Goal: Task Accomplishment & Management: Use online tool/utility

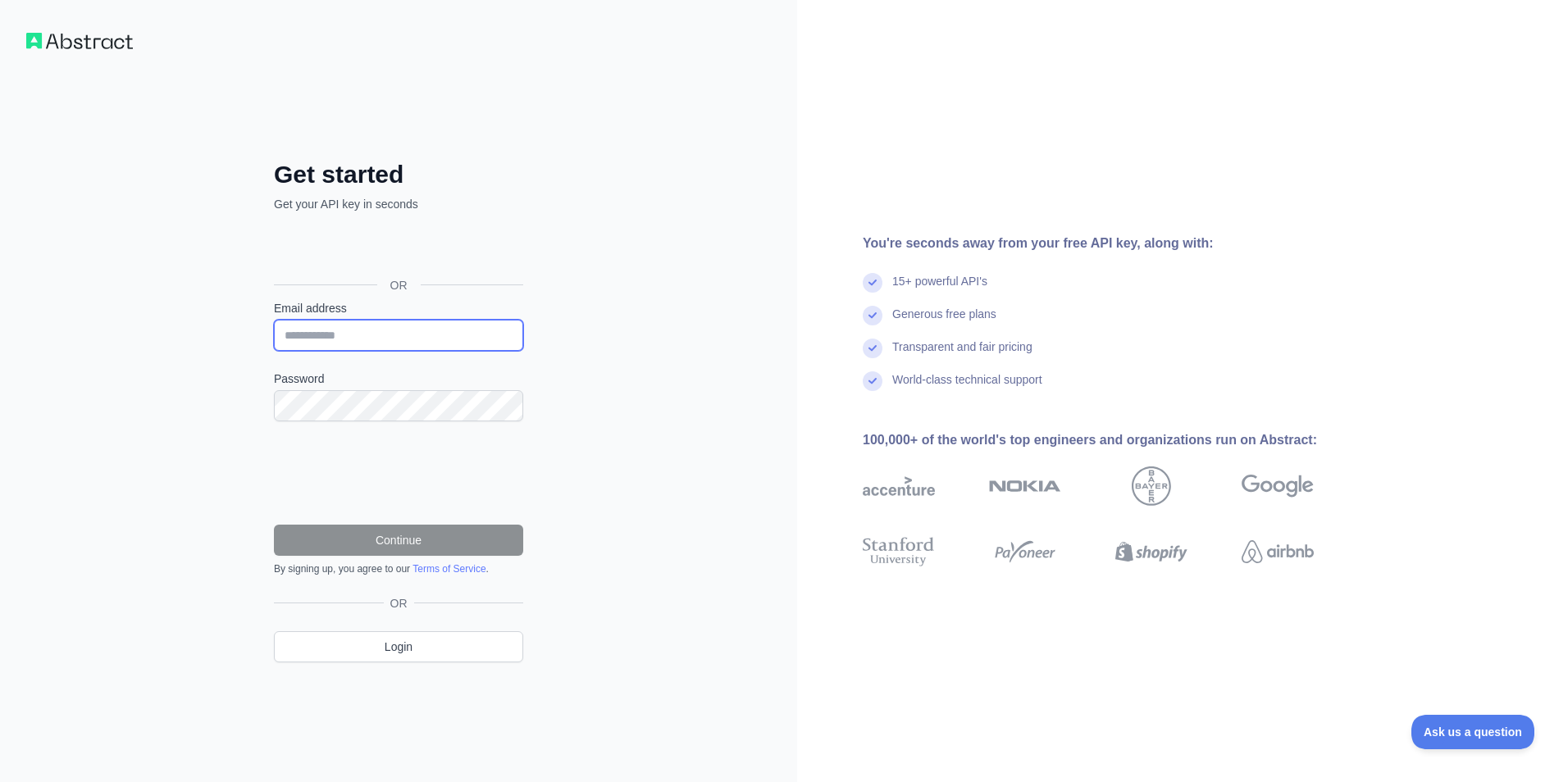
click at [455, 332] on input "Email address" at bounding box center [398, 334] width 249 height 31
click at [671, 320] on div "Get started Get your API key in seconds OR Email address Password Continue By s…" at bounding box center [398, 391] width 797 height 782
click at [468, 331] on input "Email address" at bounding box center [398, 334] width 249 height 31
type input "**********"
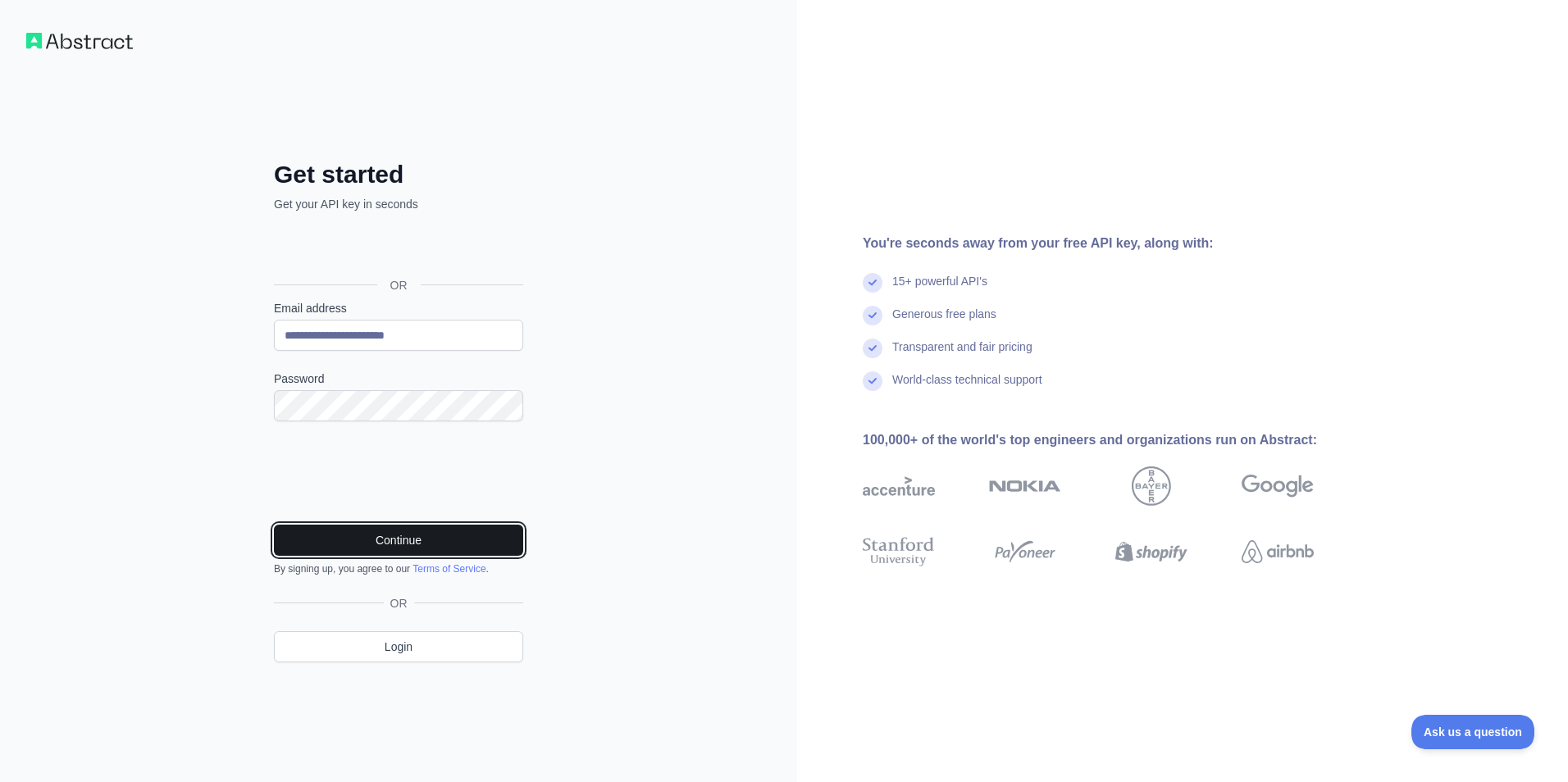
click at [359, 533] on button "Continue" at bounding box center [398, 540] width 249 height 31
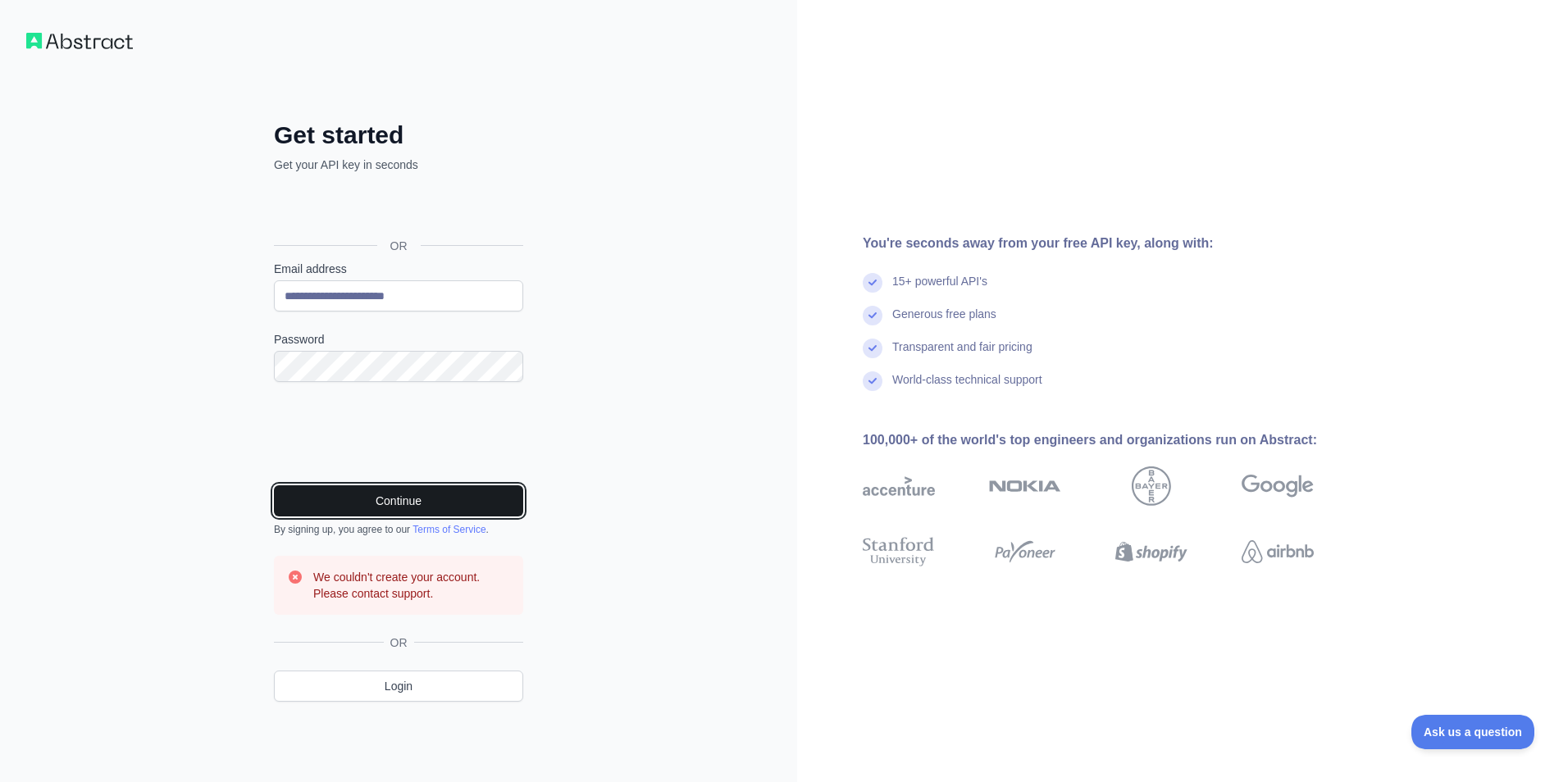
click at [425, 494] on button "Continue" at bounding box center [398, 501] width 249 height 31
click at [426, 509] on button "Continue" at bounding box center [398, 501] width 249 height 31
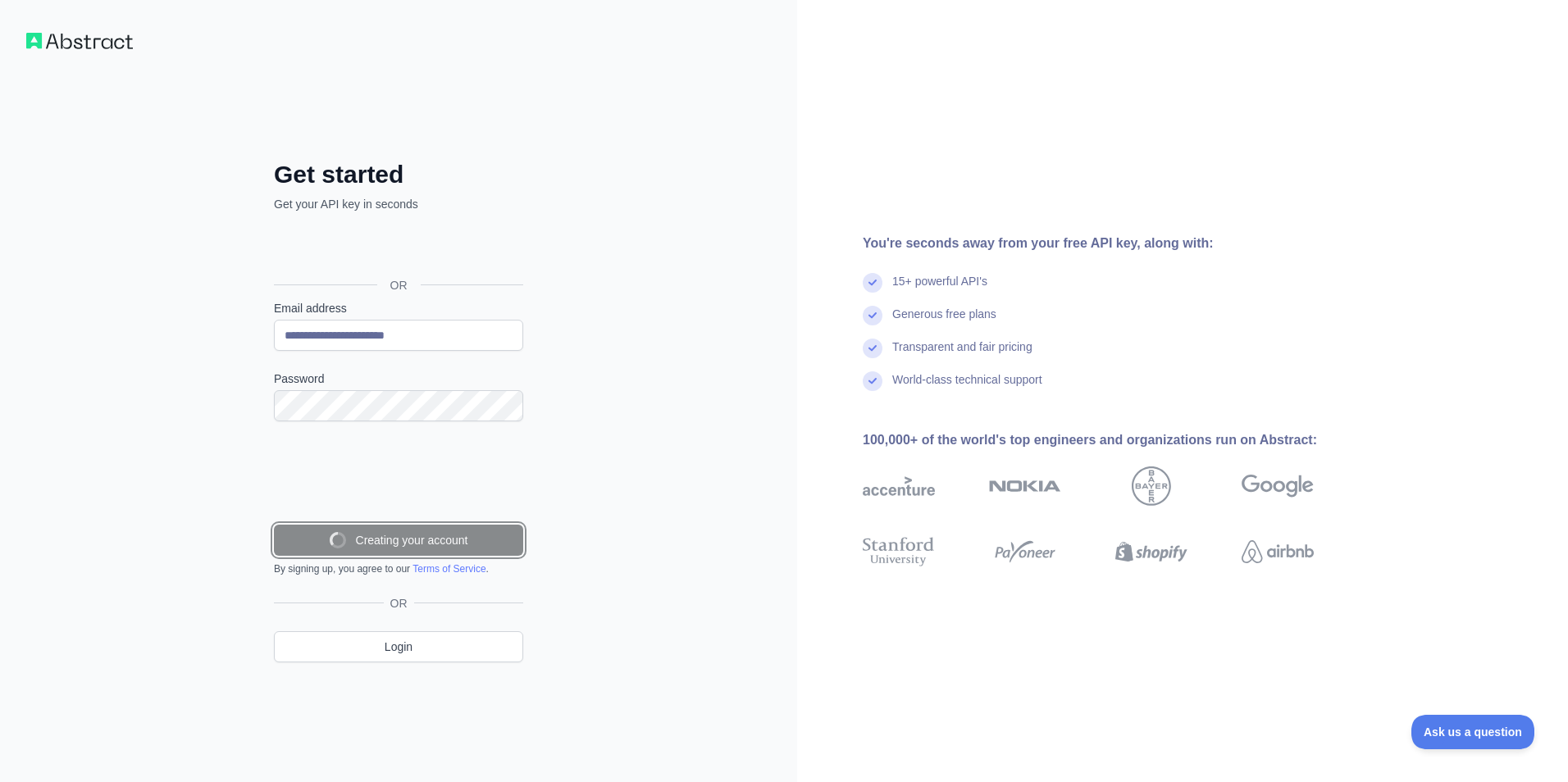
click at [426, 525] on button "Creating your account" at bounding box center [398, 540] width 249 height 31
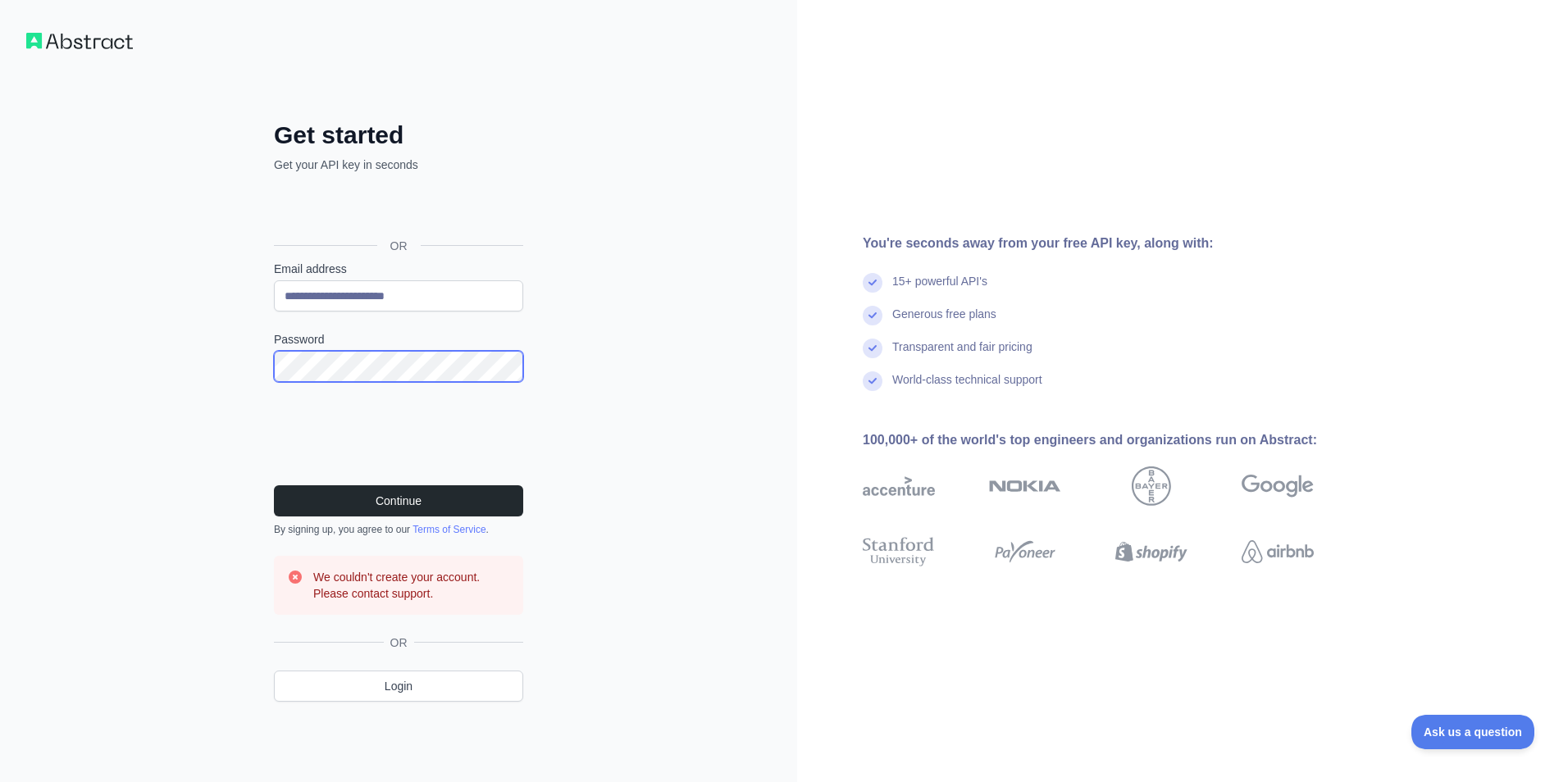
click at [100, 369] on div "**********" at bounding box center [398, 391] width 797 height 782
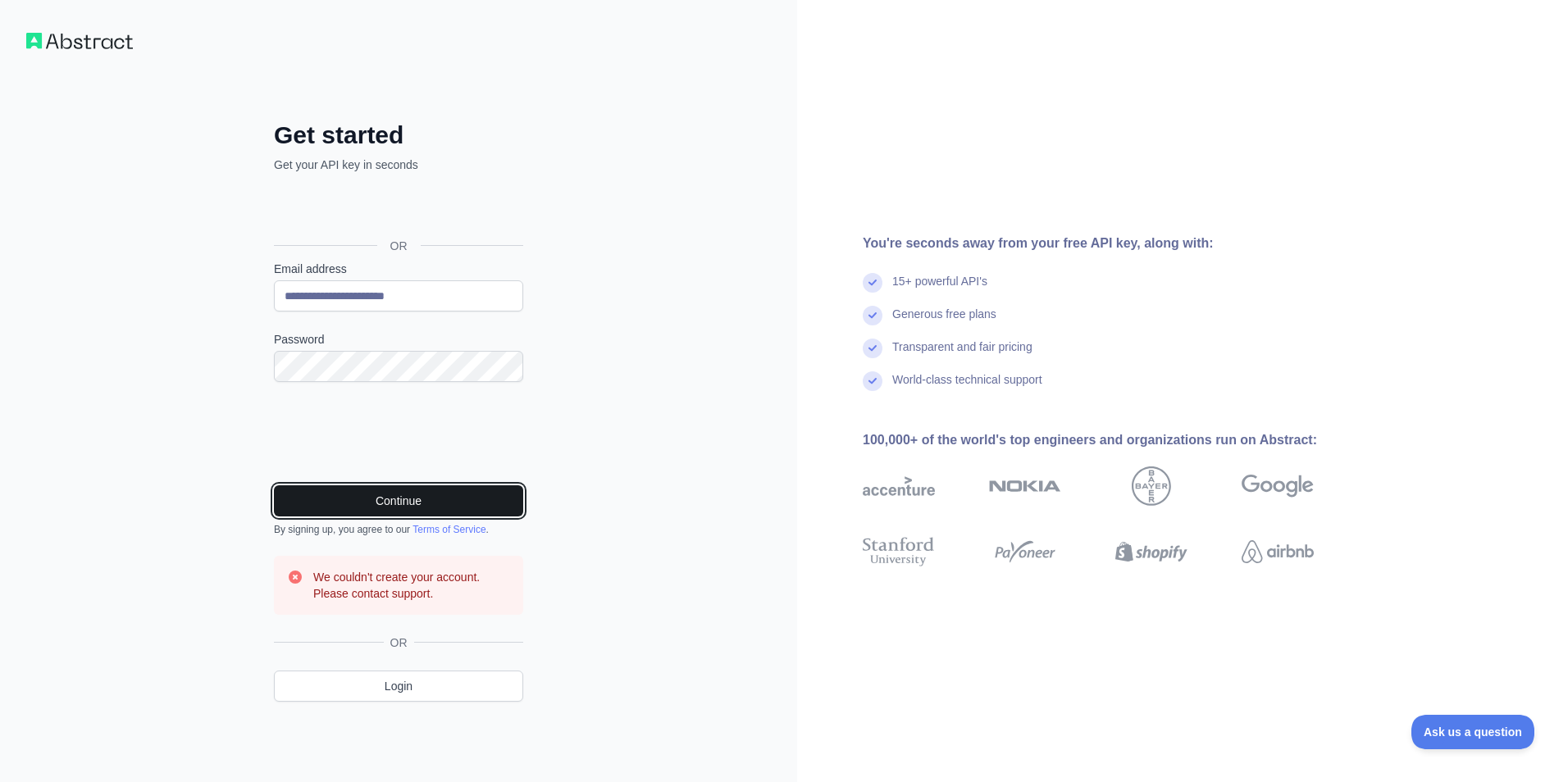
click at [452, 486] on button "Continue" at bounding box center [398, 501] width 249 height 31
click at [463, 500] on button "Continue" at bounding box center [398, 501] width 249 height 31
click at [464, 499] on button "Continue" at bounding box center [398, 501] width 249 height 31
click at [391, 501] on button "Continue" at bounding box center [398, 501] width 249 height 31
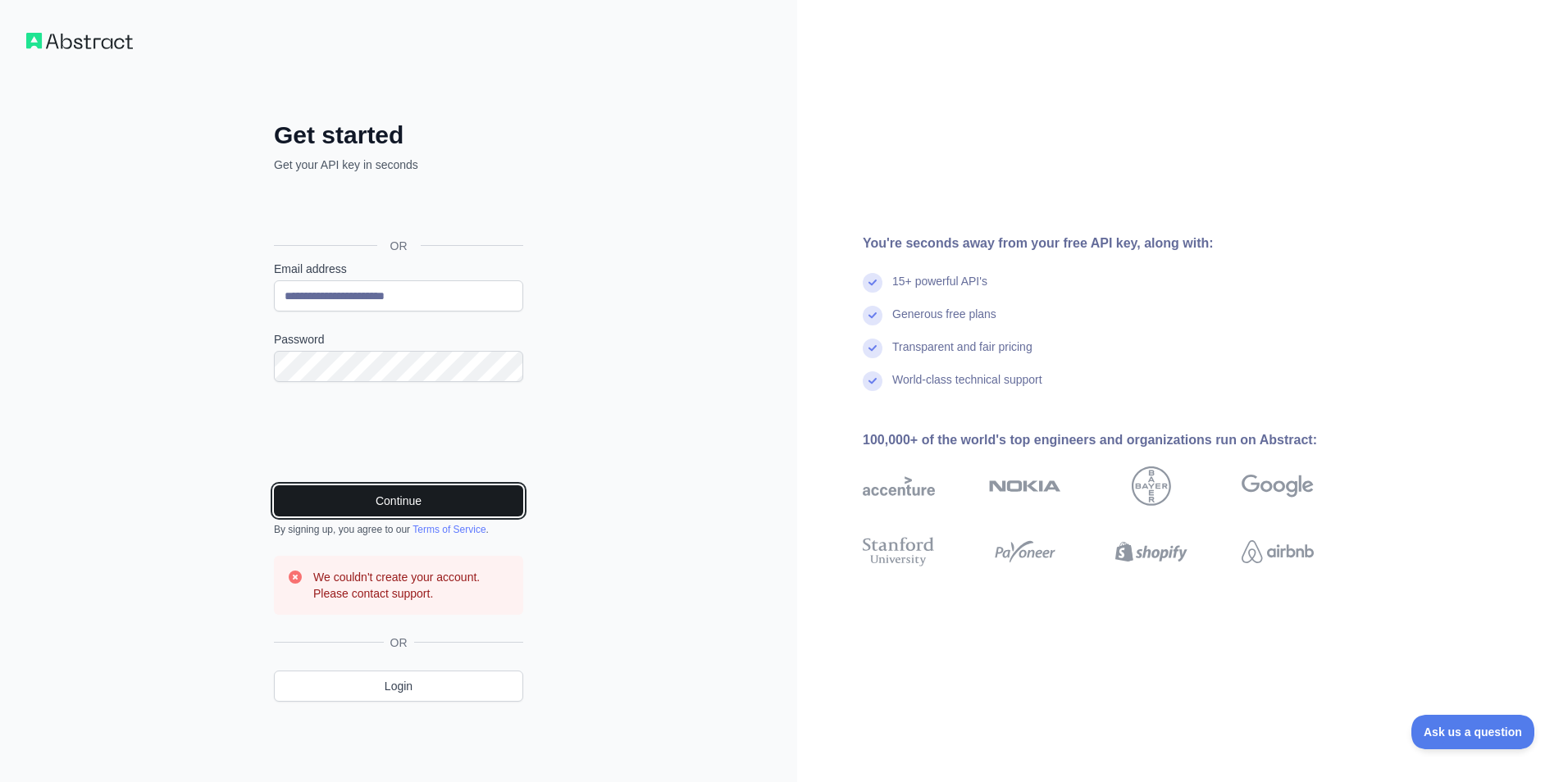
click at [391, 501] on button "Continue" at bounding box center [398, 501] width 249 height 31
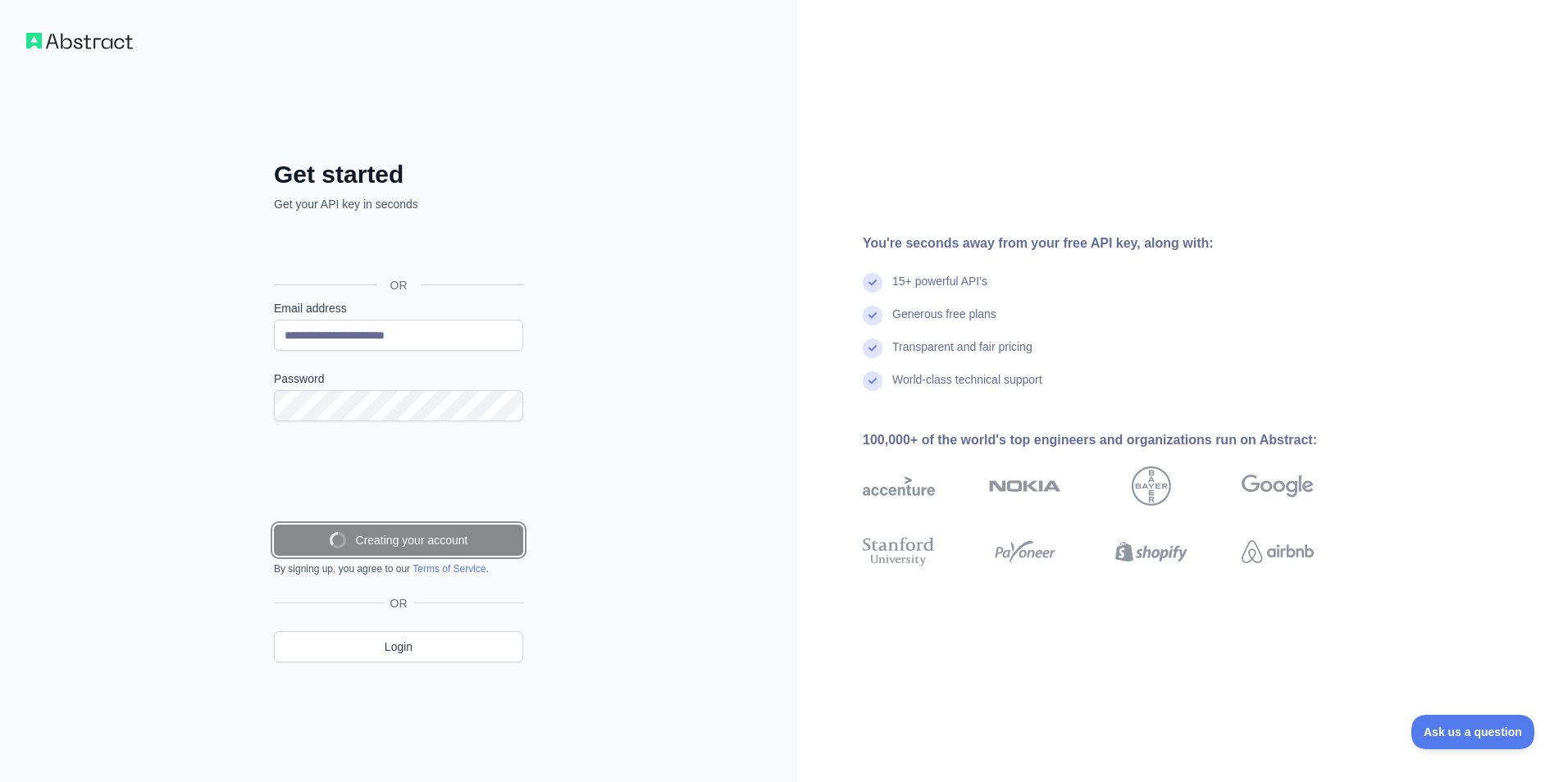
click at [391, 525] on button "Creating your account" at bounding box center [398, 540] width 249 height 31
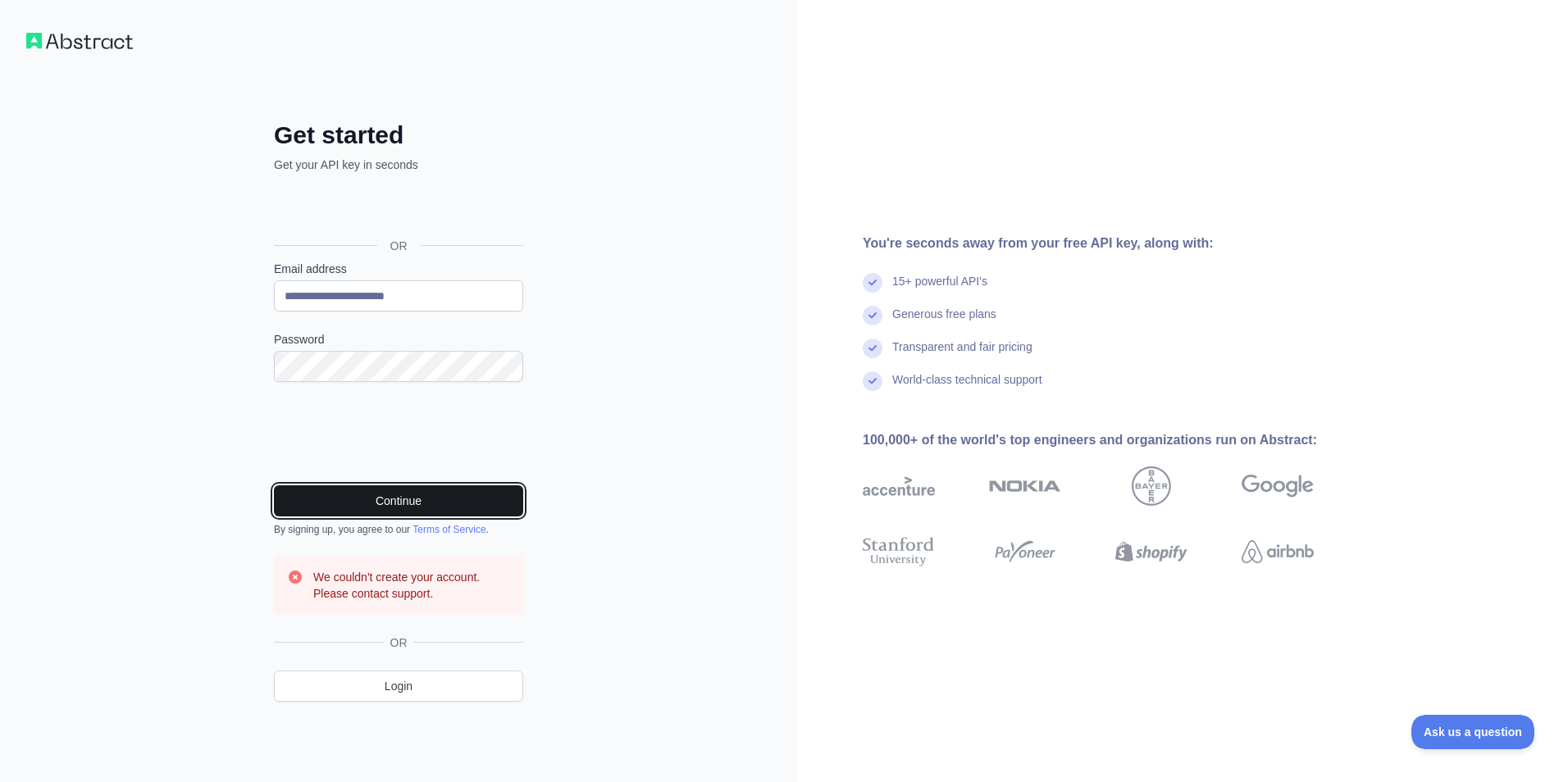
click at [391, 501] on button "Continue" at bounding box center [398, 501] width 249 height 31
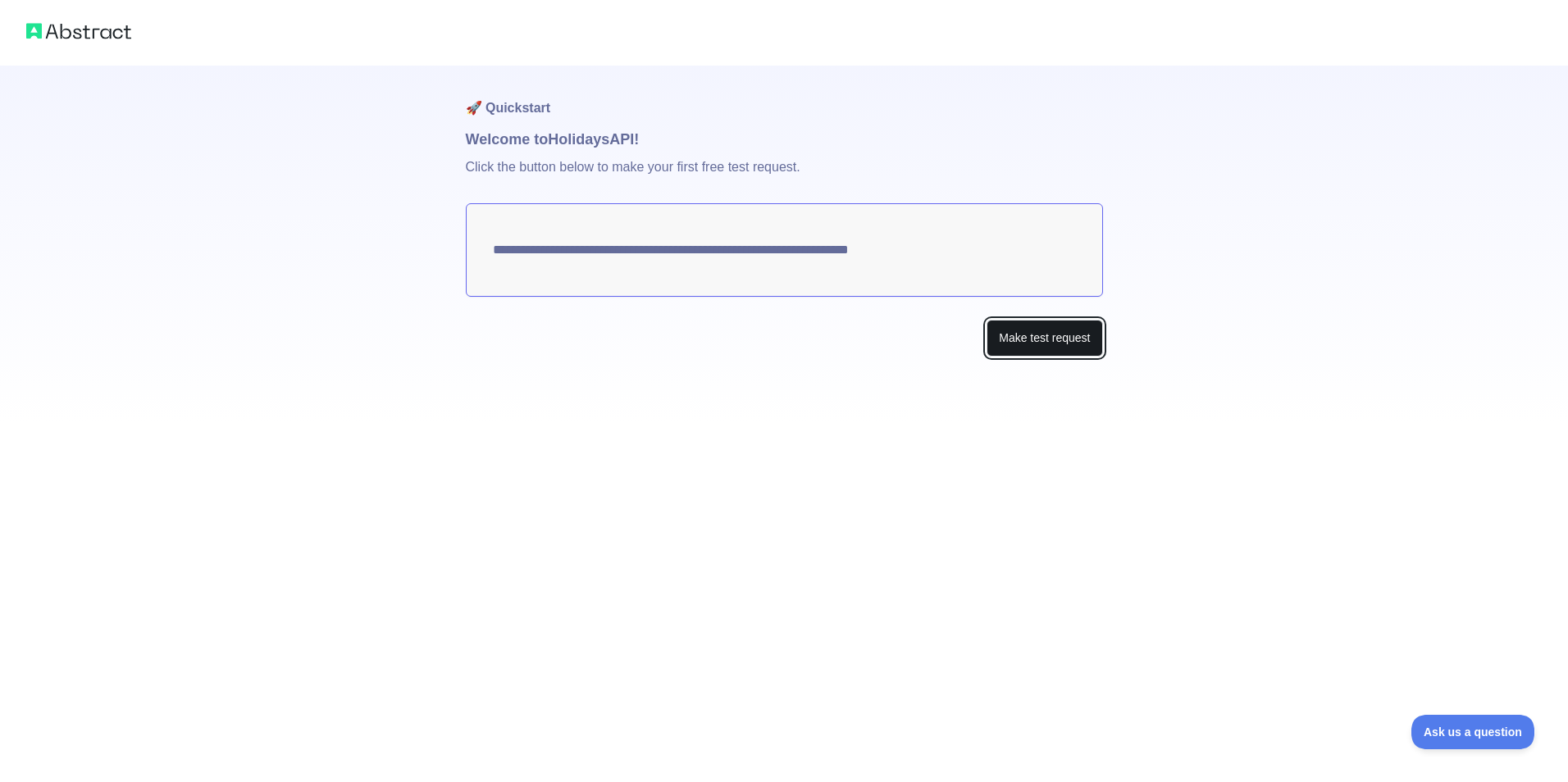
click at [1090, 335] on button "Make test request" at bounding box center [1045, 337] width 116 height 36
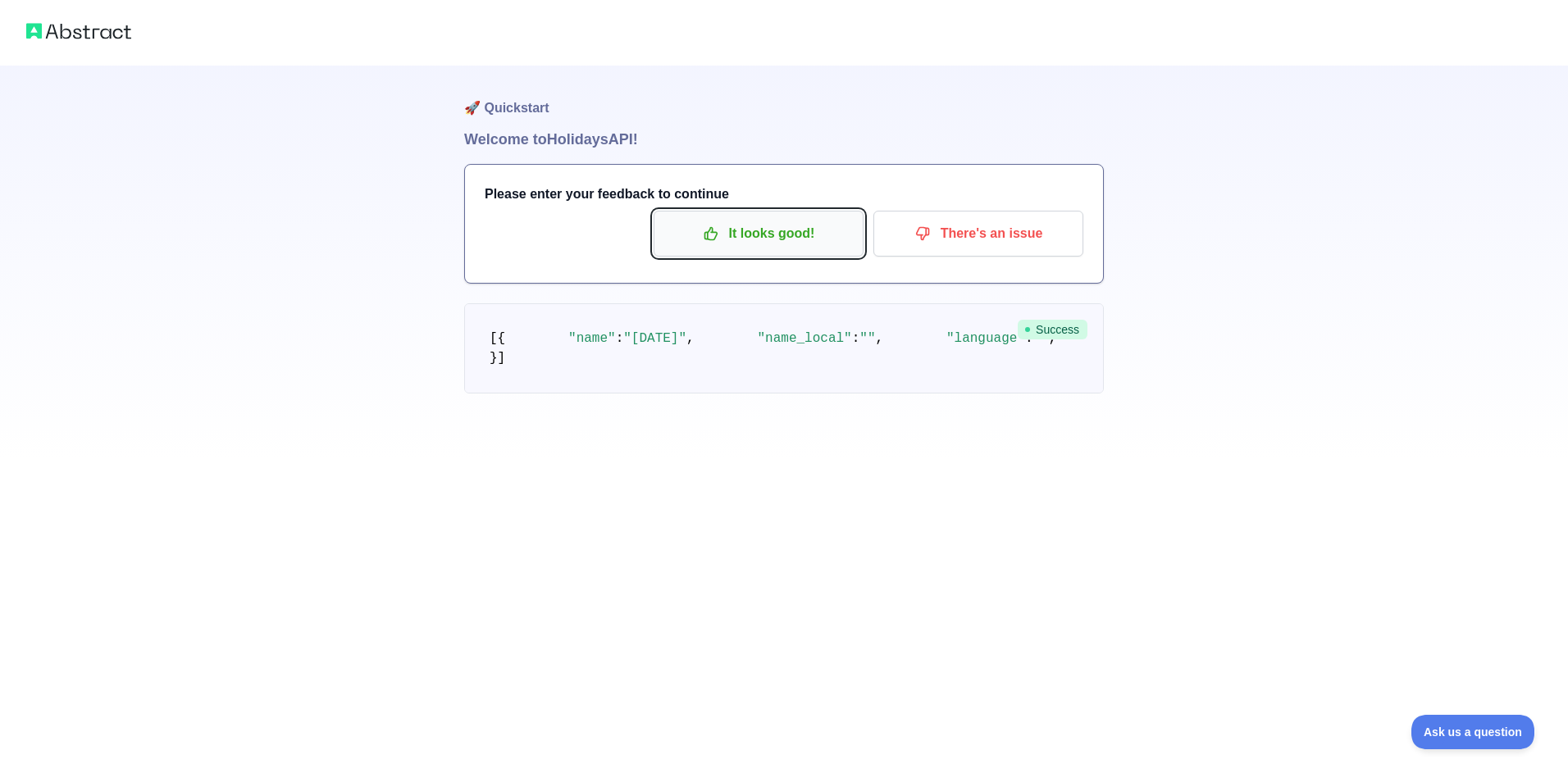
click at [754, 245] on p "It looks good!" at bounding box center [759, 234] width 185 height 28
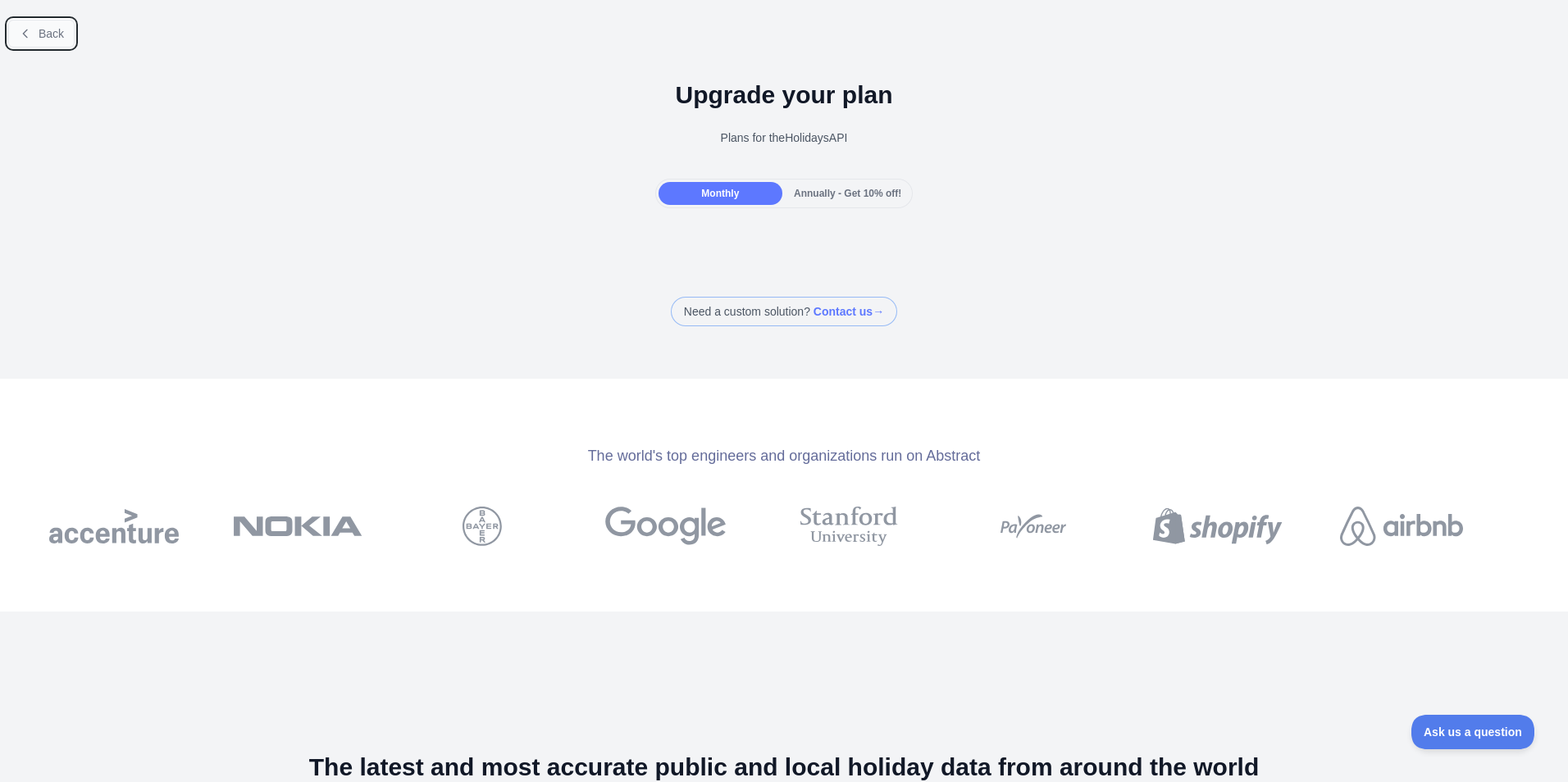
click at [42, 29] on span "Back" at bounding box center [50, 34] width 25 height 13
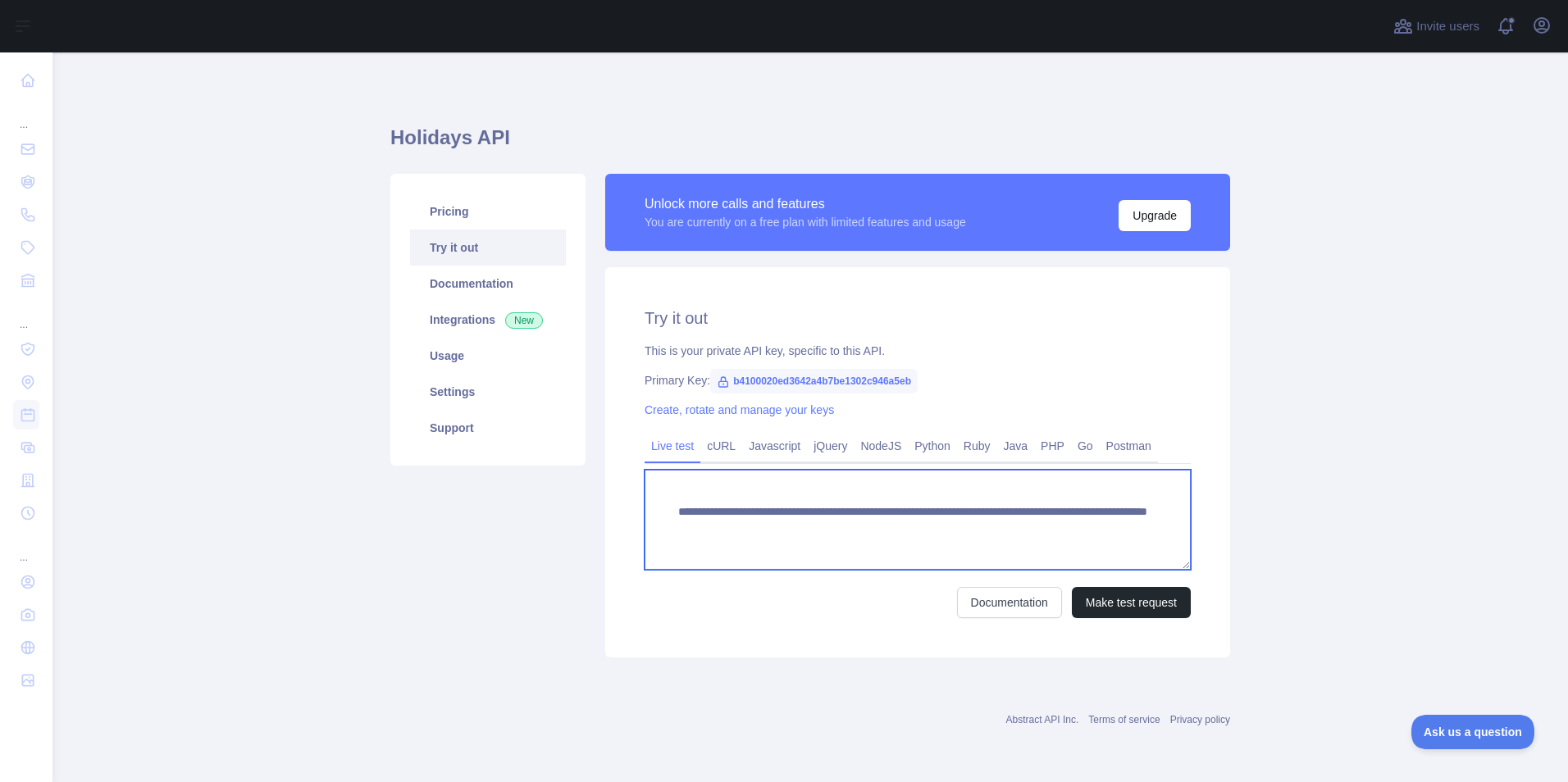
scroll to position [17, 0]
drag, startPoint x: 677, startPoint y: 507, endPoint x: 705, endPoint y: 526, distance: 33.8
click at [705, 526] on textarea "**********" at bounding box center [918, 519] width 547 height 100
click at [814, 532] on textarea "**********" at bounding box center [918, 519] width 547 height 100
